Goal: Transaction & Acquisition: Purchase product/service

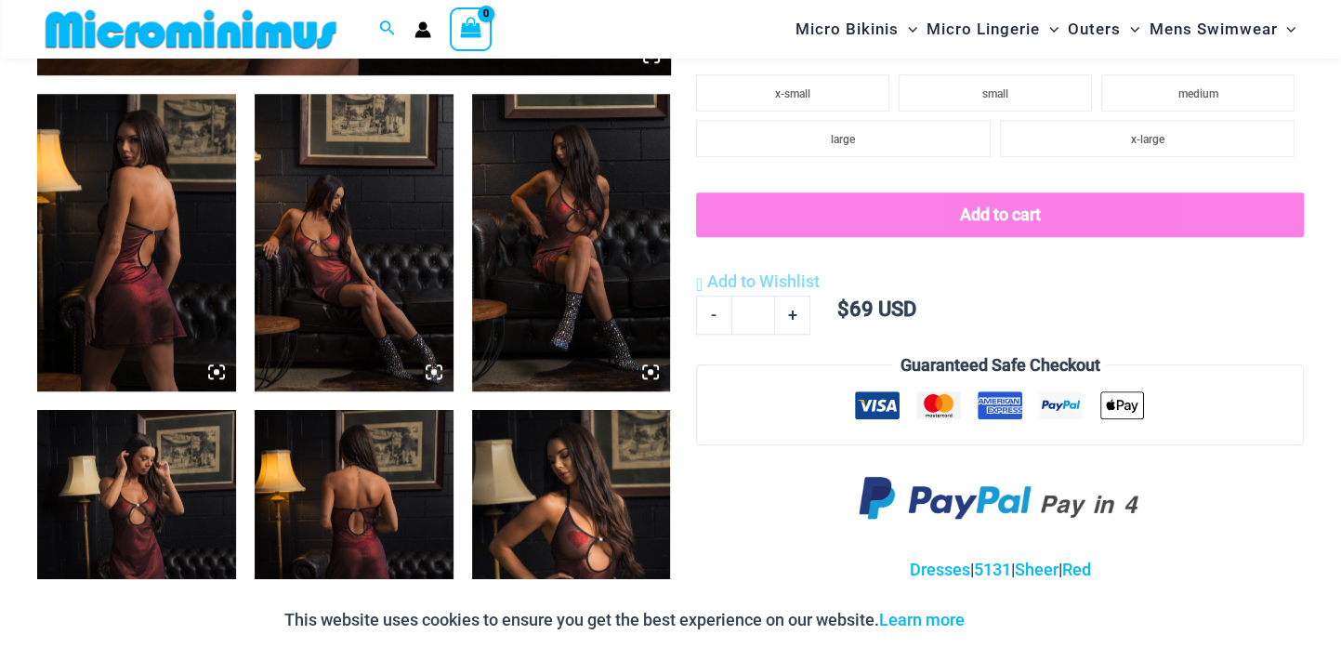
scroll to position [1094, 0]
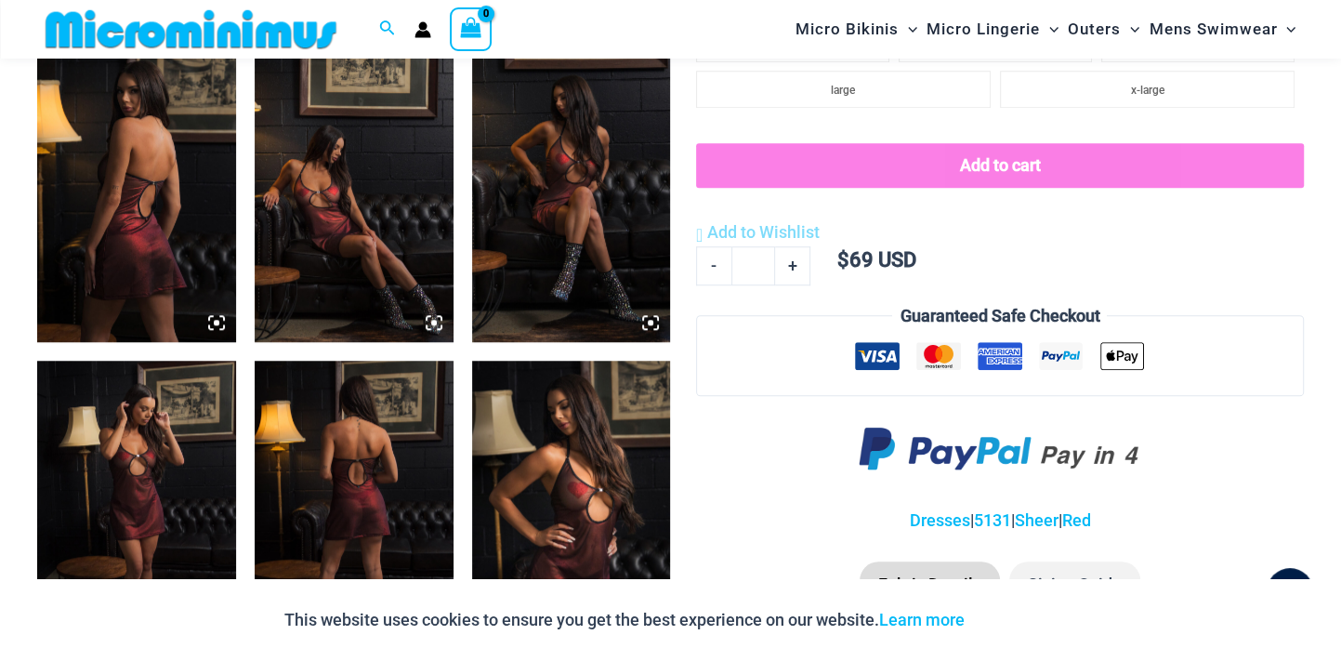
click at [154, 252] on img at bounding box center [136, 194] width 199 height 298
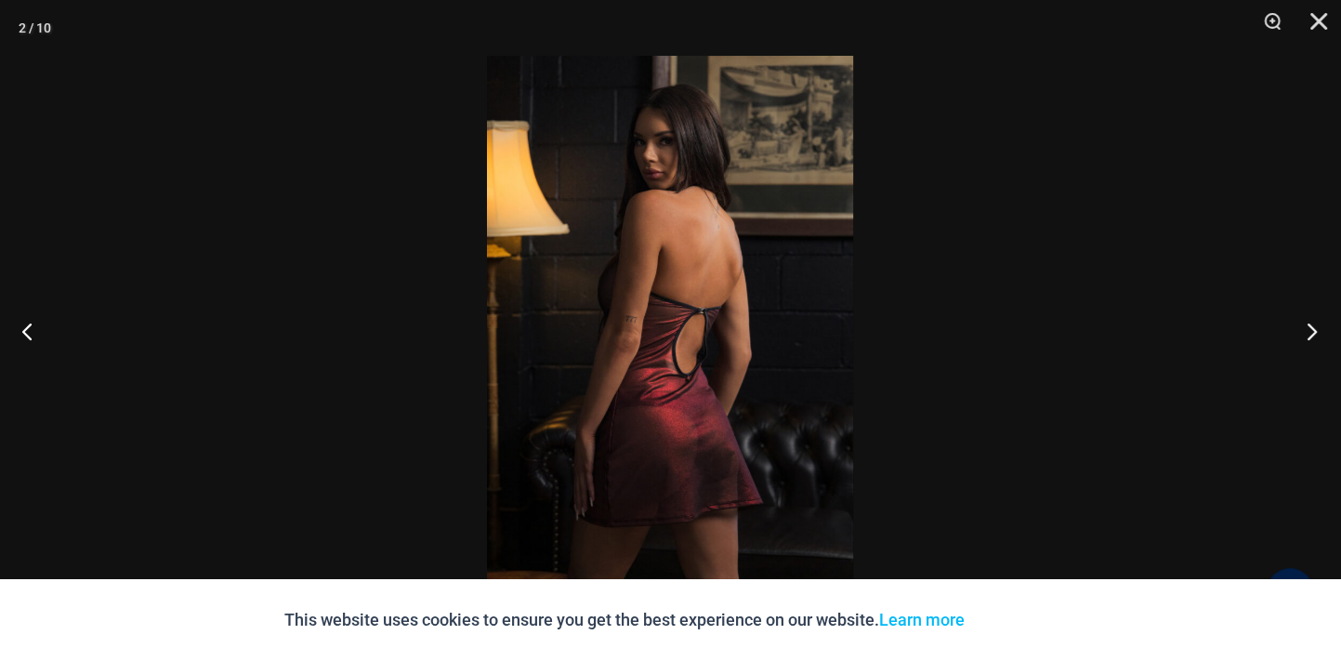
click at [1306, 332] on button "Next" at bounding box center [1306, 330] width 70 height 93
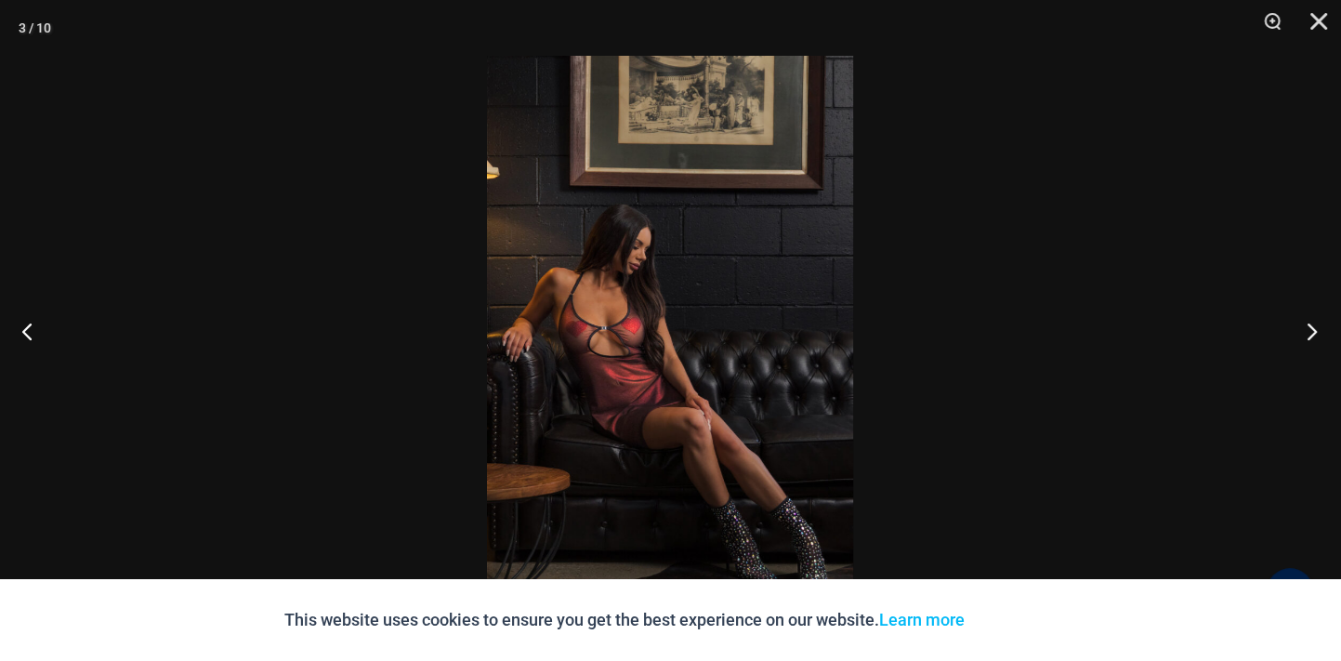
click at [1309, 333] on button "Next" at bounding box center [1306, 330] width 70 height 93
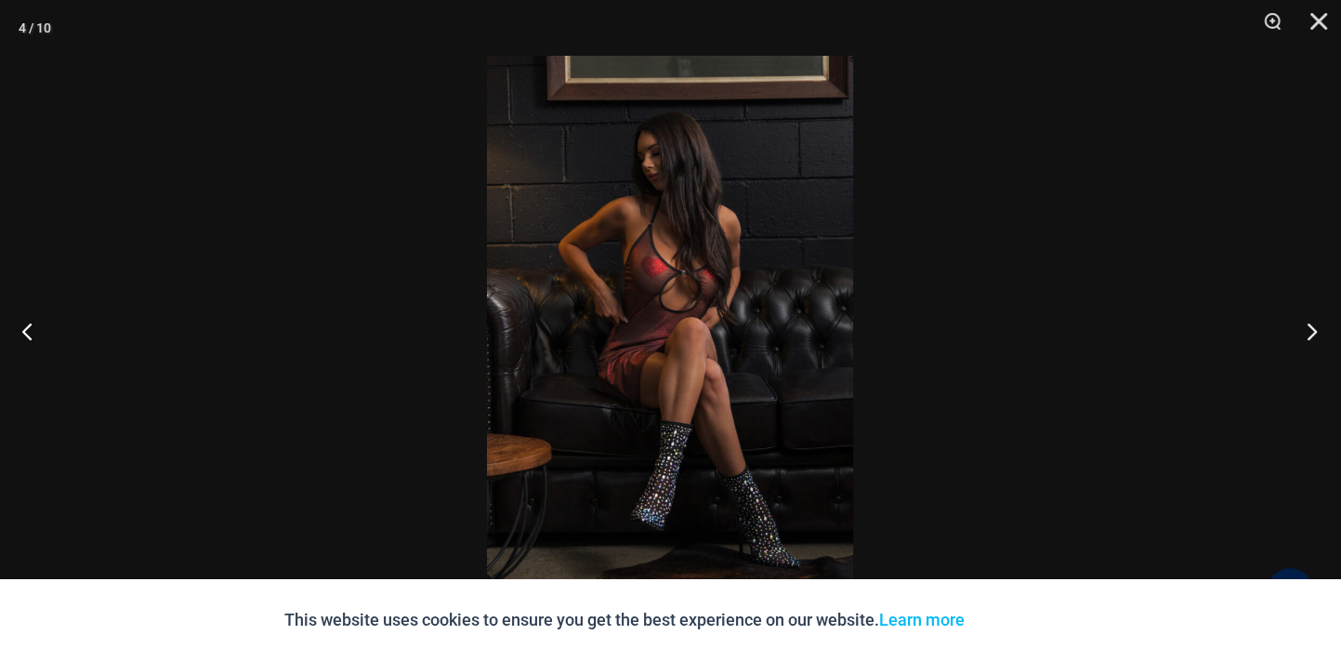
click at [1309, 333] on button "Next" at bounding box center [1306, 330] width 70 height 93
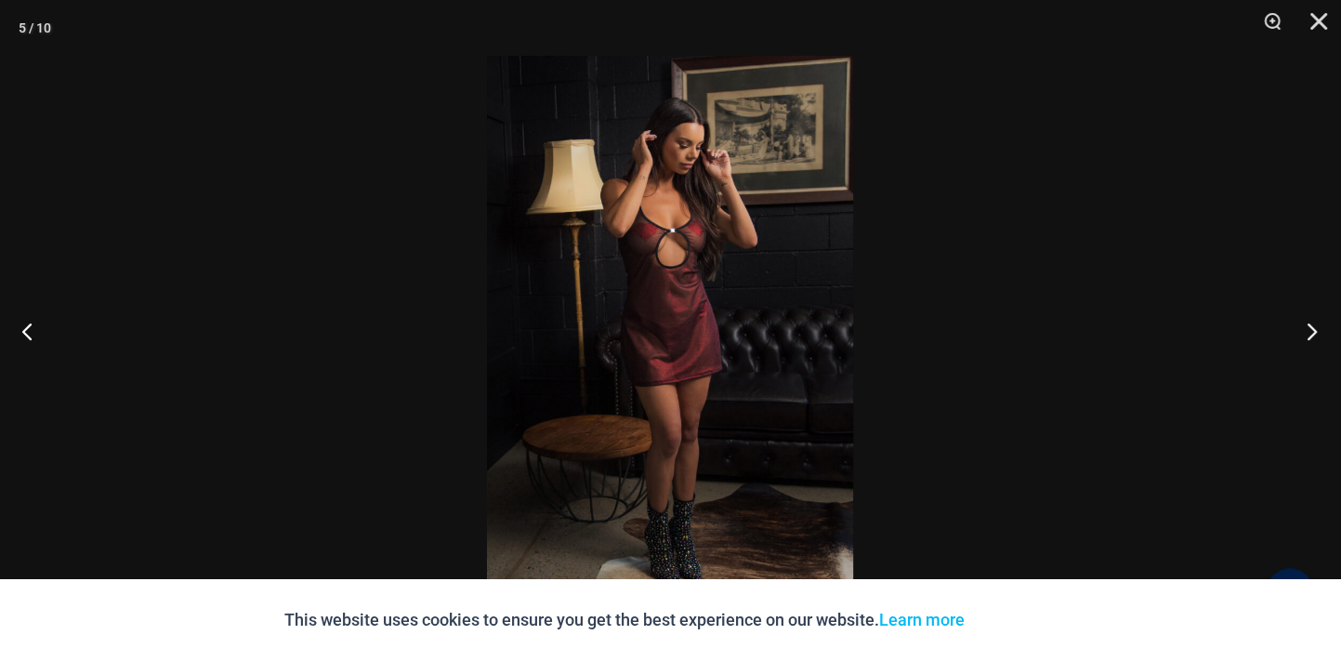
click at [1309, 333] on button "Next" at bounding box center [1306, 330] width 70 height 93
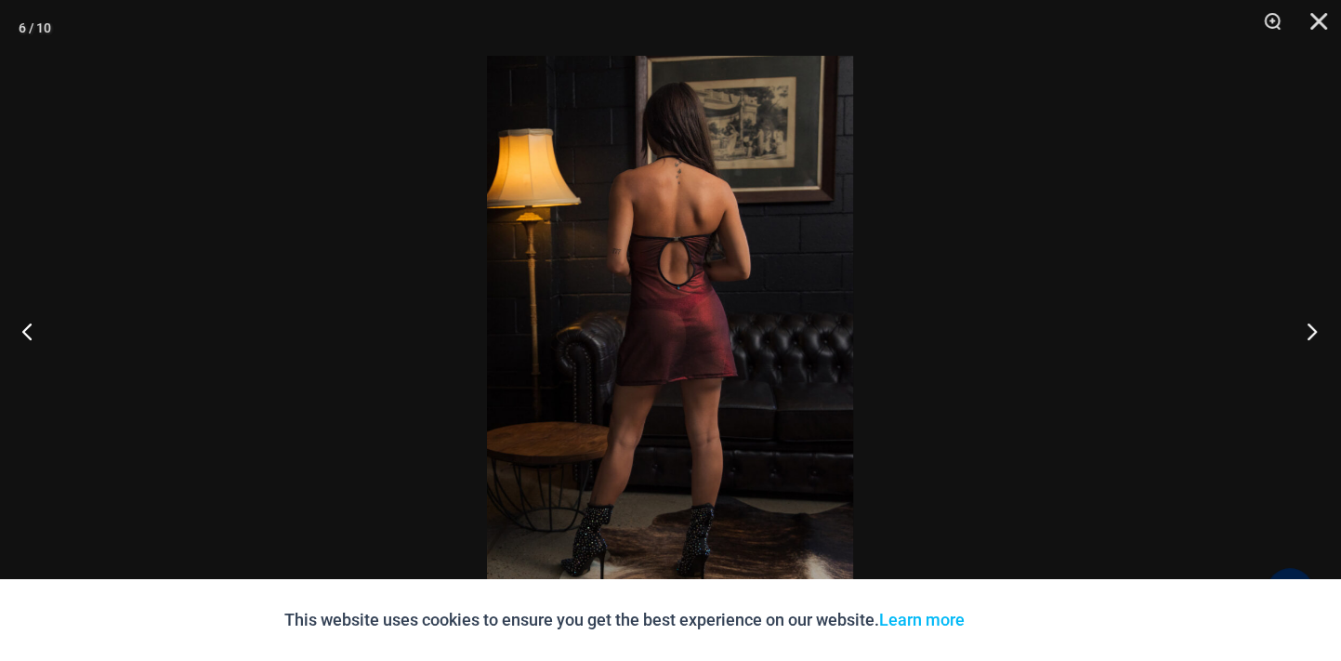
click at [1309, 333] on button "Next" at bounding box center [1306, 330] width 70 height 93
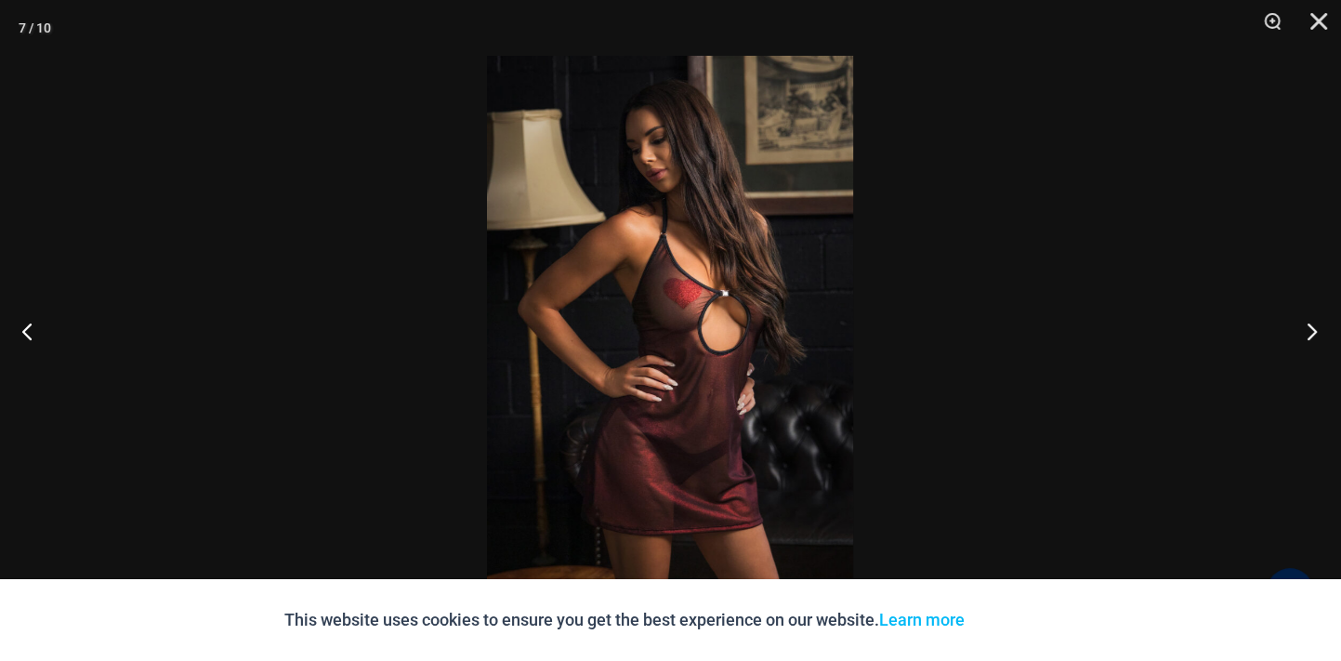
click at [1309, 333] on button "Next" at bounding box center [1306, 330] width 70 height 93
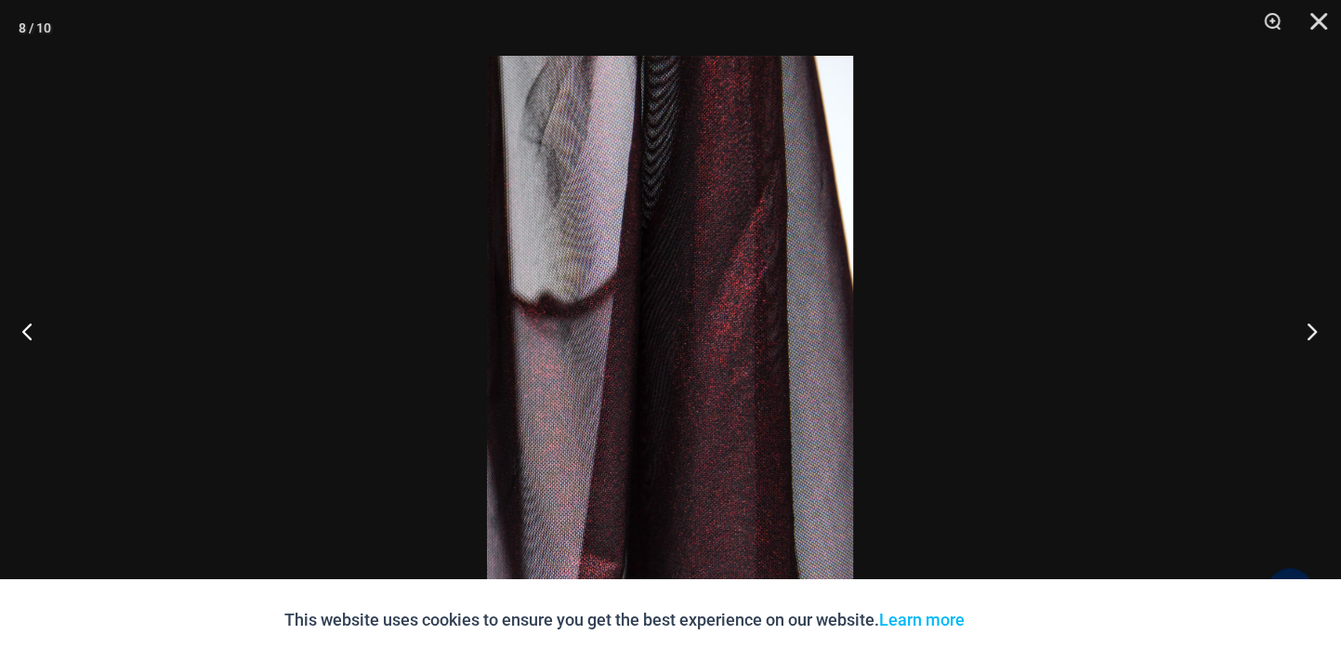
click at [1309, 333] on button "Next" at bounding box center [1306, 330] width 70 height 93
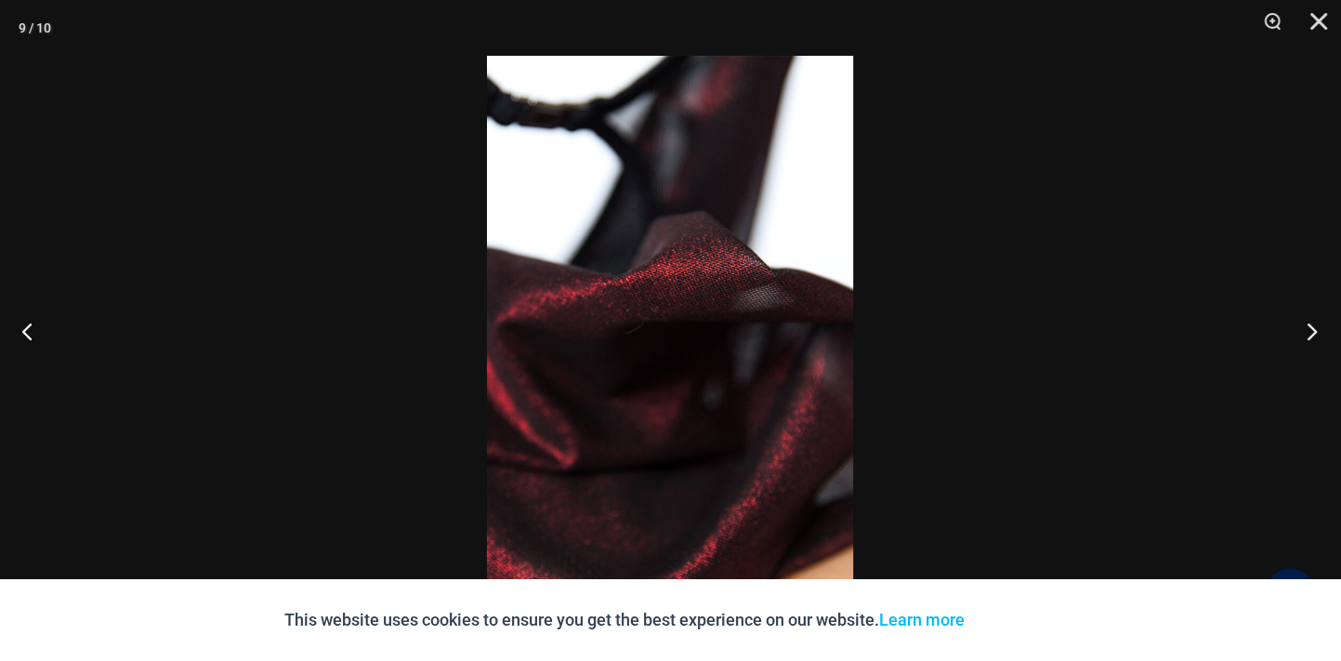
click at [1309, 333] on button "Next" at bounding box center [1306, 330] width 70 height 93
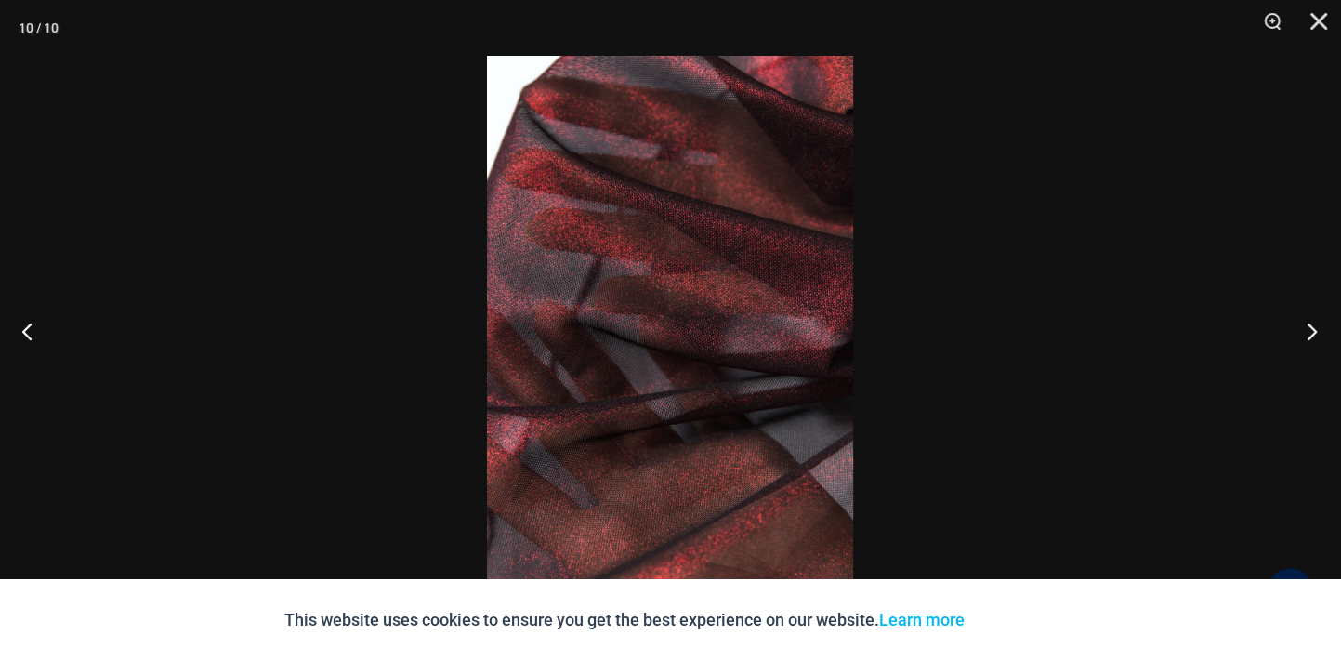
click at [1309, 333] on button "Next" at bounding box center [1306, 330] width 70 height 93
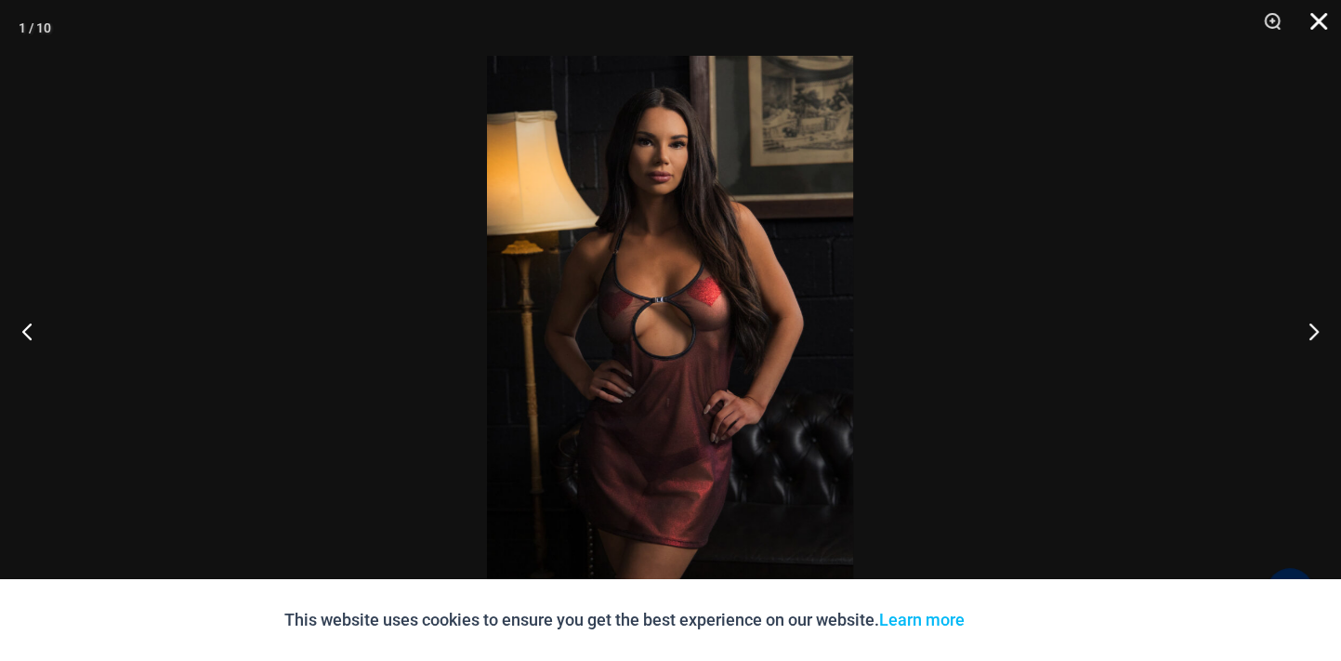
click at [1320, 21] on button "Close" at bounding box center [1312, 28] width 46 height 56
